Goal: Entertainment & Leisure: Consume media (video, audio)

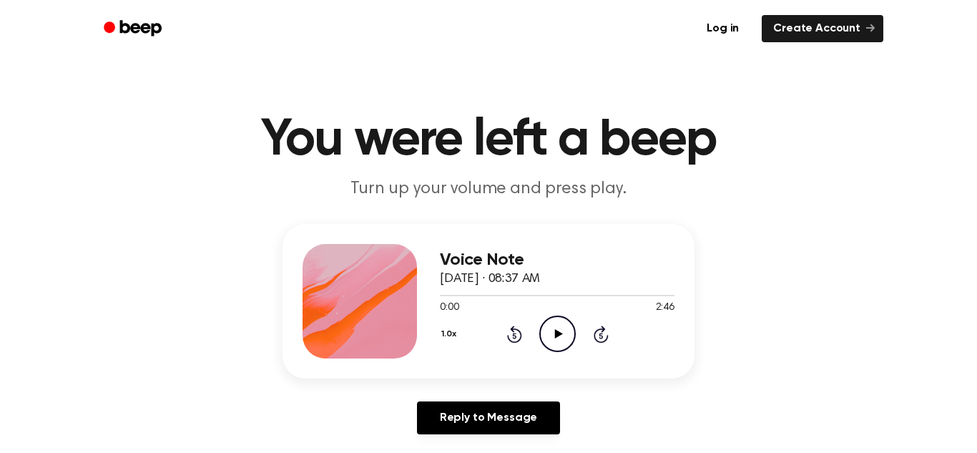
click at [567, 335] on icon "Play Audio" at bounding box center [558, 334] width 36 height 36
click at [560, 335] on icon "Pause Audio" at bounding box center [558, 334] width 36 height 36
click at [560, 335] on icon at bounding box center [559, 333] width 8 height 9
click at [560, 335] on icon "Pause Audio" at bounding box center [558, 334] width 36 height 36
click at [560, 335] on icon at bounding box center [559, 333] width 8 height 9
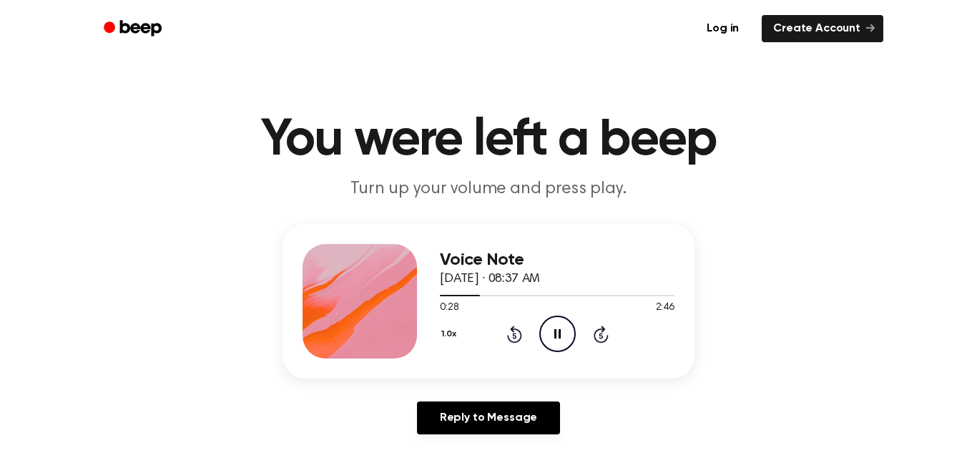
click at [560, 335] on icon "Pause Audio" at bounding box center [558, 334] width 36 height 36
click at [560, 335] on icon at bounding box center [559, 333] width 8 height 9
click at [560, 335] on icon "Pause Audio" at bounding box center [558, 334] width 36 height 36
click at [560, 335] on icon at bounding box center [559, 333] width 8 height 9
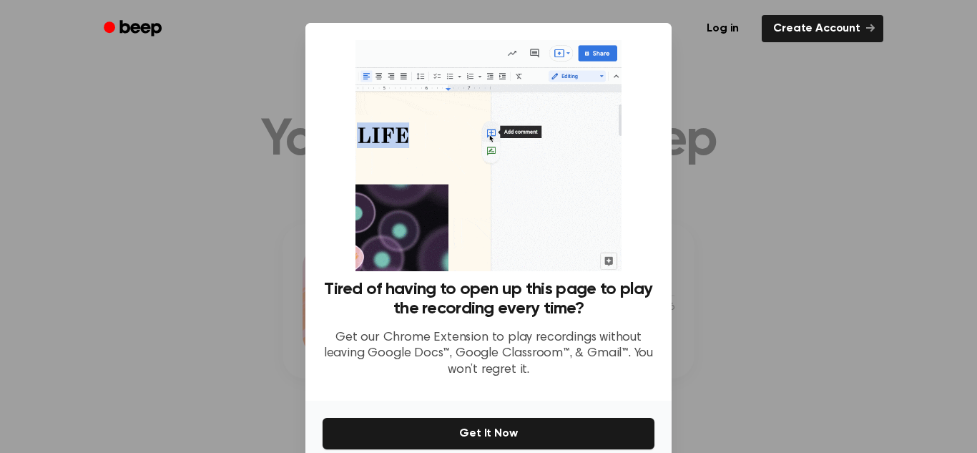
click at [766, 248] on div at bounding box center [488, 226] width 977 height 453
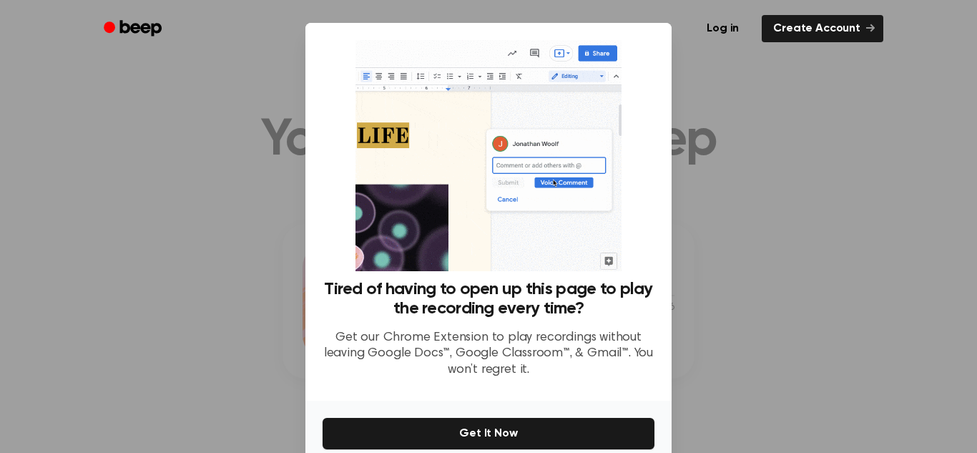
click at [836, 69] on div at bounding box center [488, 226] width 977 height 453
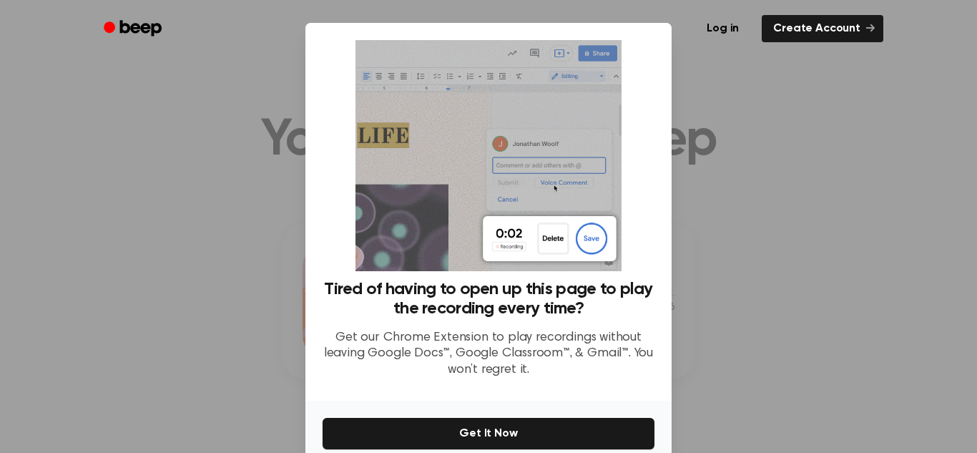
click at [653, 33] on ul "Log in Create Account" at bounding box center [535, 28] width 698 height 33
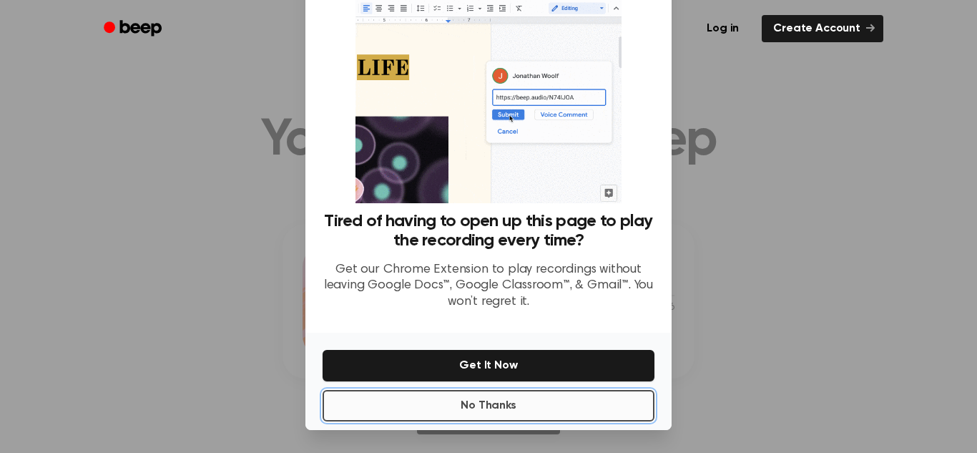
click at [559, 409] on button "No Thanks" at bounding box center [489, 405] width 332 height 31
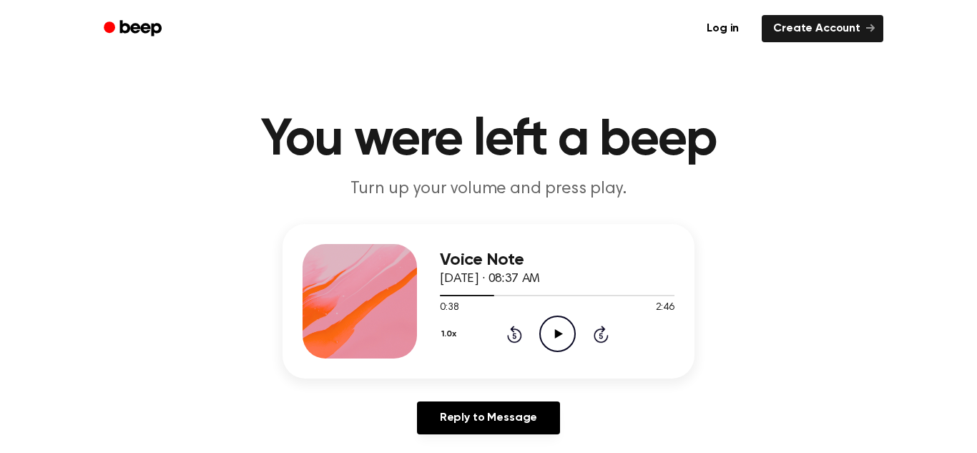
click at [552, 324] on icon "Play Audio" at bounding box center [558, 334] width 36 height 36
click at [551, 323] on icon "Pause Audio" at bounding box center [558, 334] width 36 height 36
click at [551, 323] on icon "Play Audio" at bounding box center [558, 334] width 36 height 36
click at [551, 323] on icon "Pause Audio" at bounding box center [558, 334] width 36 height 36
click at [551, 323] on icon "Play Audio" at bounding box center [558, 334] width 36 height 36
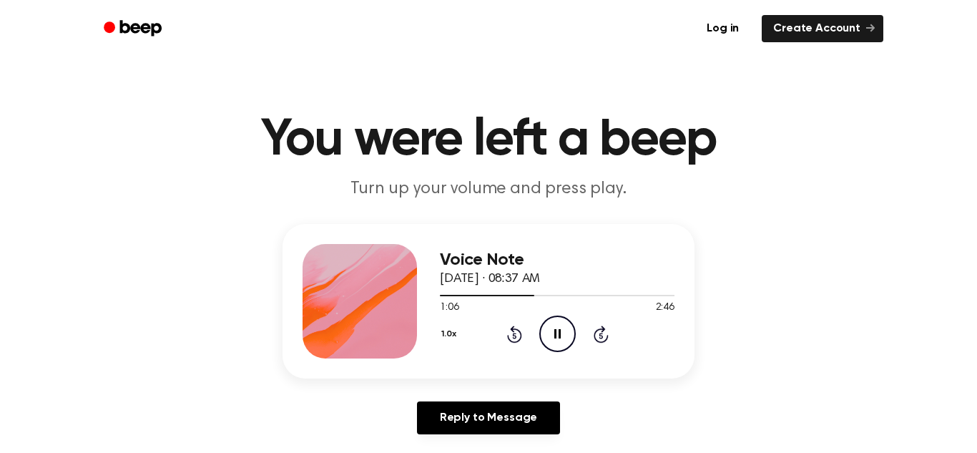
click at [551, 323] on icon "Pause Audio" at bounding box center [558, 334] width 36 height 36
click at [551, 323] on icon "Play Audio" at bounding box center [558, 334] width 36 height 36
click at [551, 323] on icon "Pause Audio" at bounding box center [558, 334] width 36 height 36
click at [551, 323] on icon "Play Audio" at bounding box center [558, 334] width 36 height 36
click at [551, 323] on icon "Pause Audio" at bounding box center [558, 334] width 36 height 36
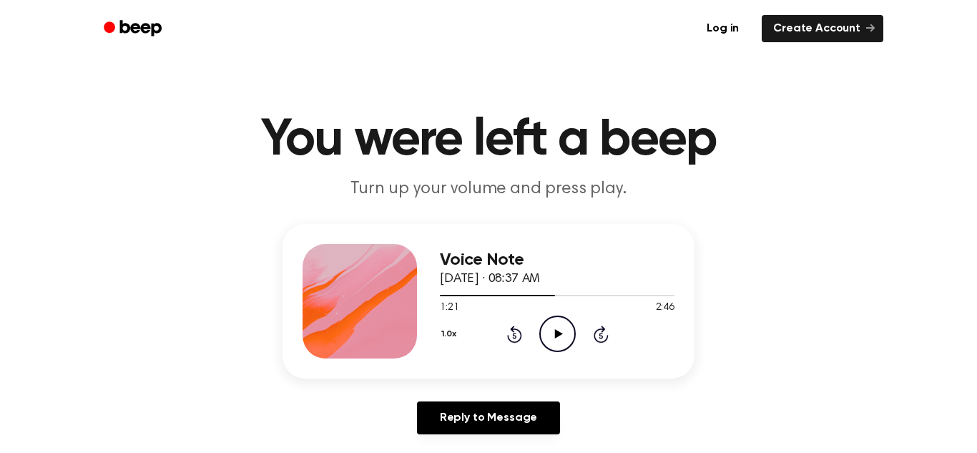
click at [551, 323] on icon "Play Audio" at bounding box center [558, 334] width 36 height 36
click at [551, 323] on icon "Pause Audio" at bounding box center [558, 334] width 36 height 36
click at [551, 323] on icon "Play Audio" at bounding box center [558, 334] width 36 height 36
click at [551, 323] on icon "Pause Audio" at bounding box center [558, 334] width 36 height 36
click at [551, 323] on icon "Play Audio" at bounding box center [558, 334] width 36 height 36
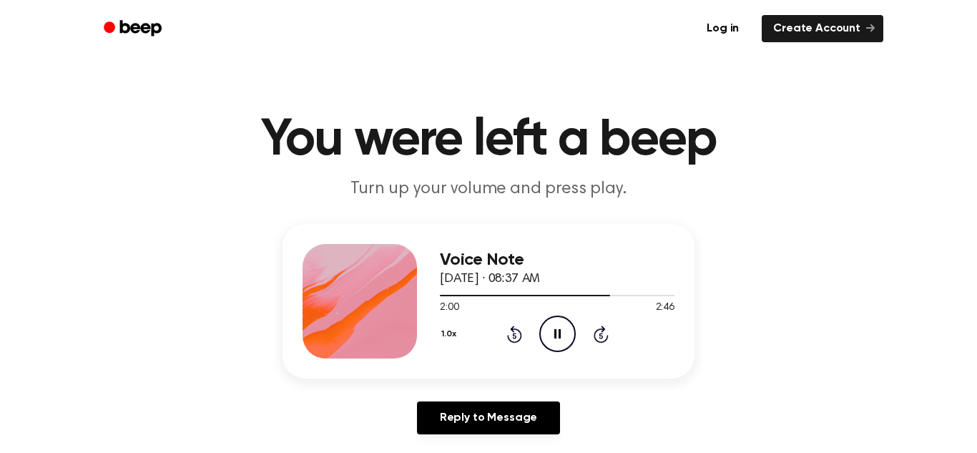
click at [551, 323] on icon "Pause Audio" at bounding box center [558, 334] width 36 height 36
click at [551, 323] on icon "Play Audio" at bounding box center [558, 334] width 36 height 36
click at [551, 323] on icon "Pause Audio" at bounding box center [558, 334] width 36 height 36
click at [551, 323] on icon "Play Audio" at bounding box center [558, 334] width 36 height 36
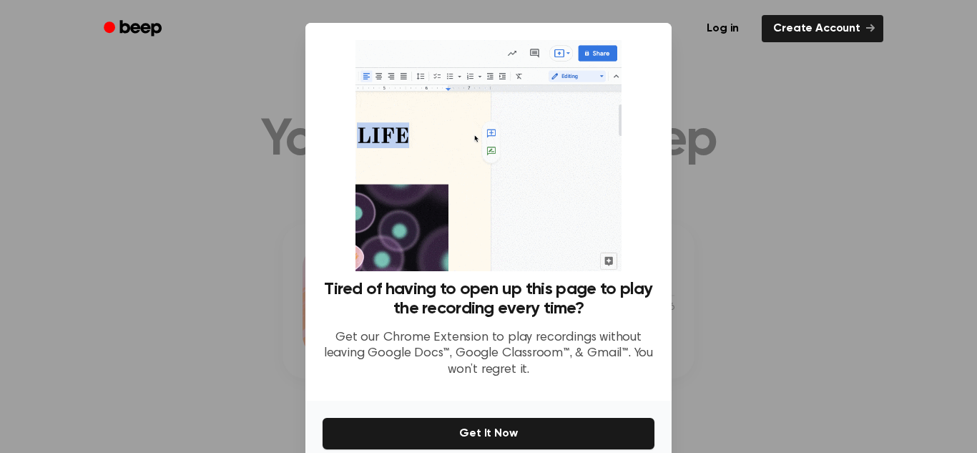
click at [682, 332] on div at bounding box center [488, 226] width 977 height 453
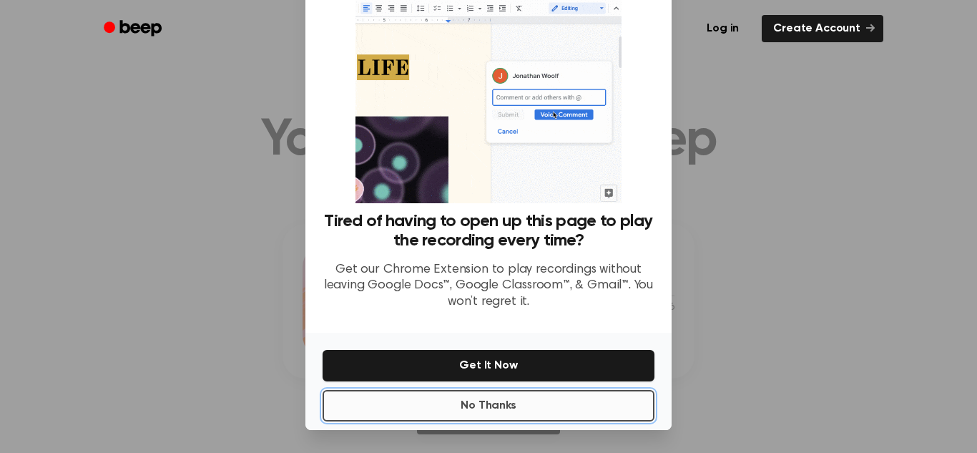
click at [632, 404] on button "No Thanks" at bounding box center [489, 405] width 332 height 31
